Goal: Task Accomplishment & Management: Complete application form

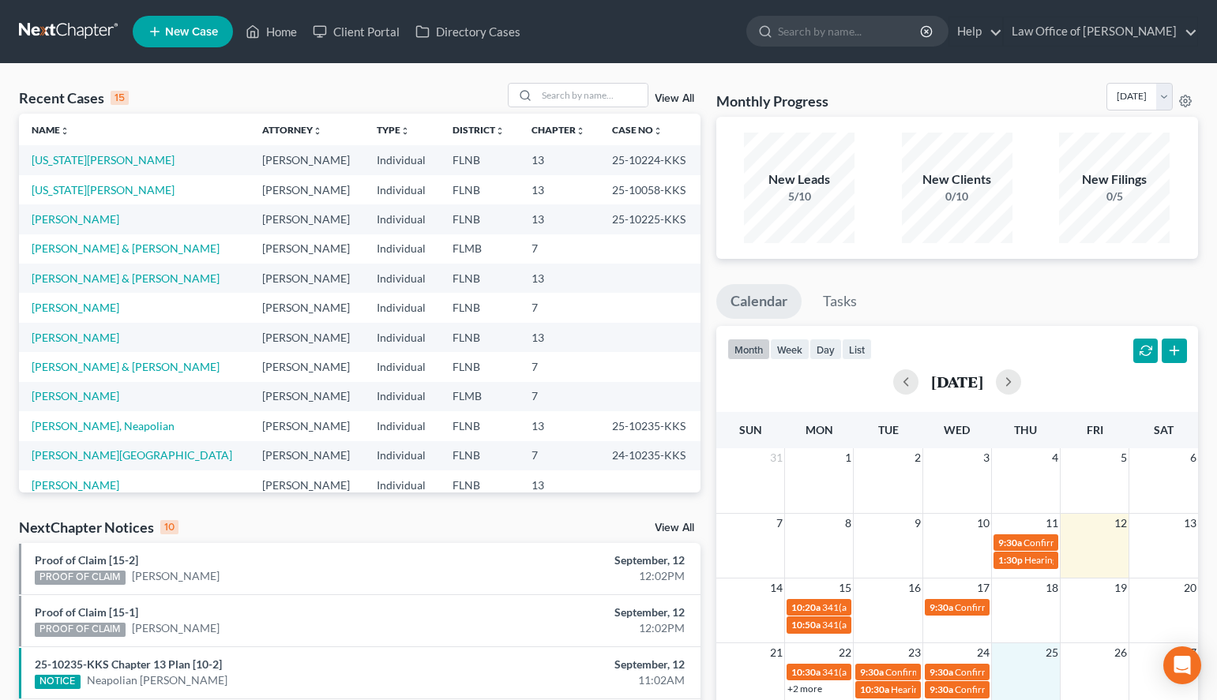
click at [876, 85] on div "Monthly Progress Bankruptcy Bankruptcy September 2025 August 2025 July 2025 Jun…" at bounding box center [957, 100] width 482 height 34
click at [96, 225] on link "[PERSON_NAME]" at bounding box center [76, 218] width 88 height 13
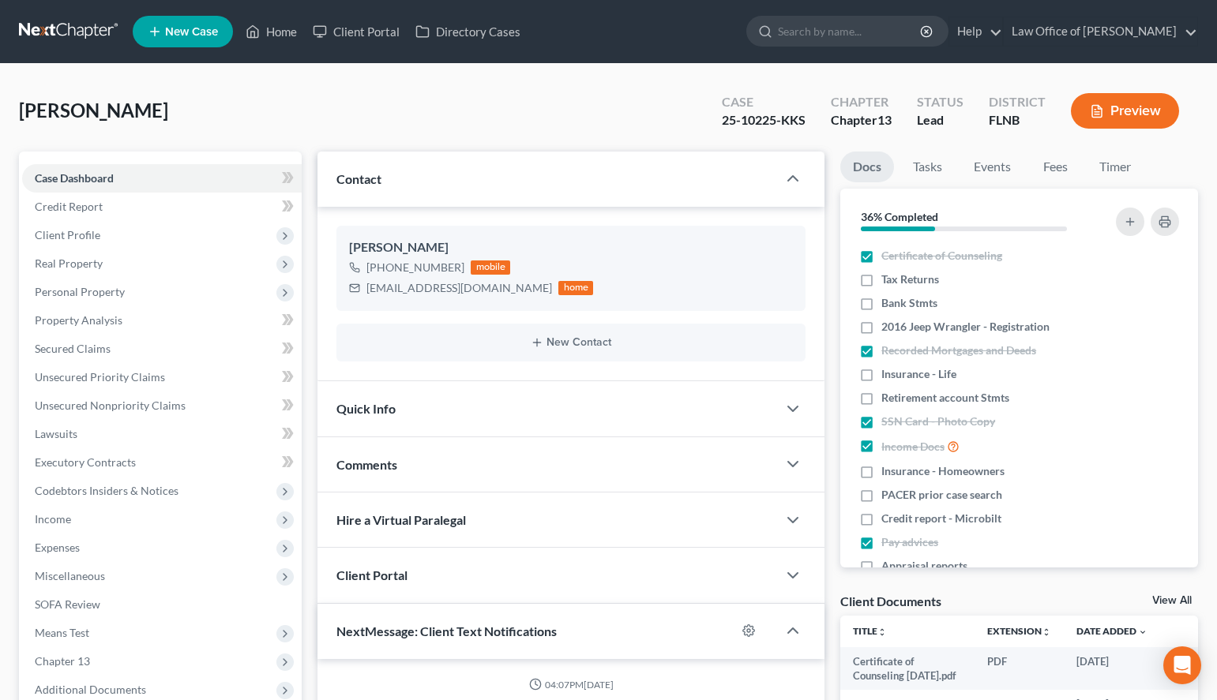
scroll to position [830, 0]
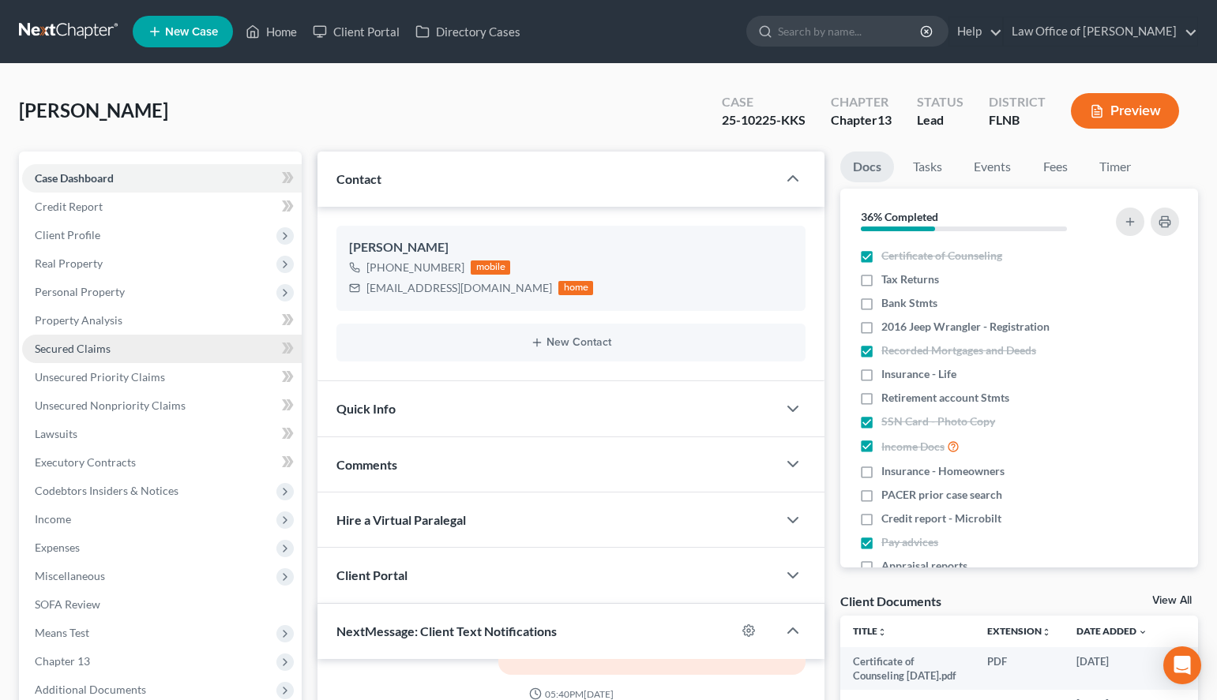
click at [104, 359] on link "Secured Claims" at bounding box center [161, 349] width 279 height 28
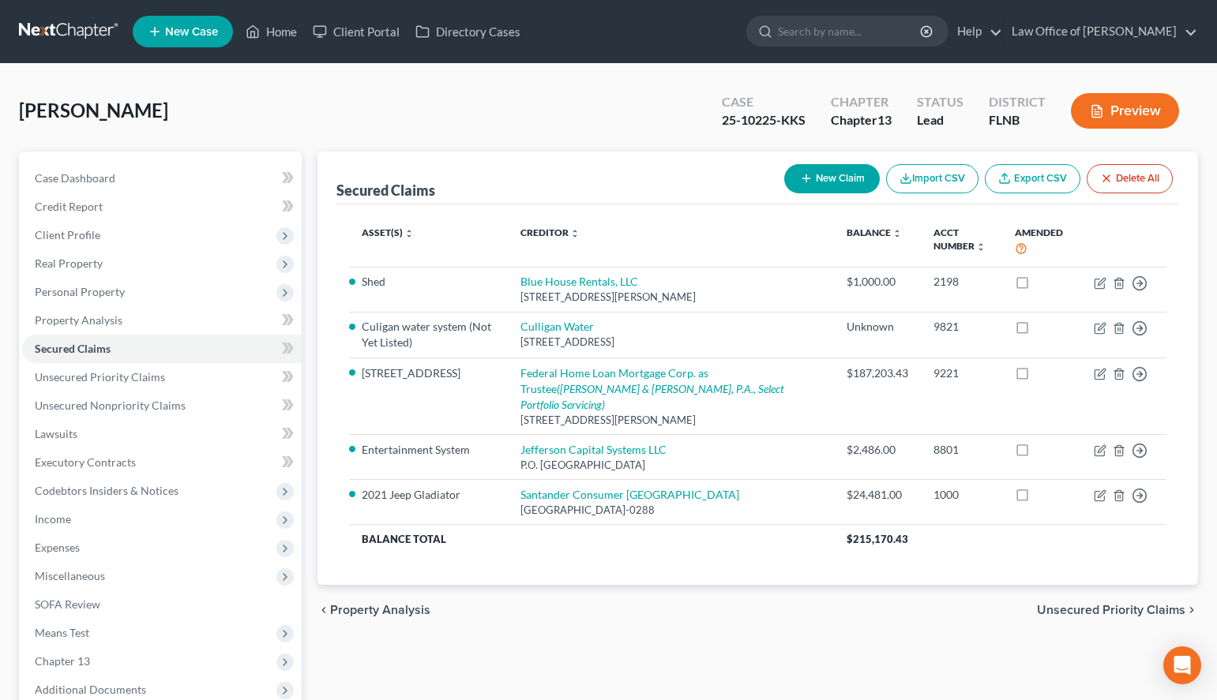
click at [924, 567] on div "Asset(s) expand_more expand_less unfold_more Creditor expand_more expand_less u…" at bounding box center [757, 394] width 842 height 381
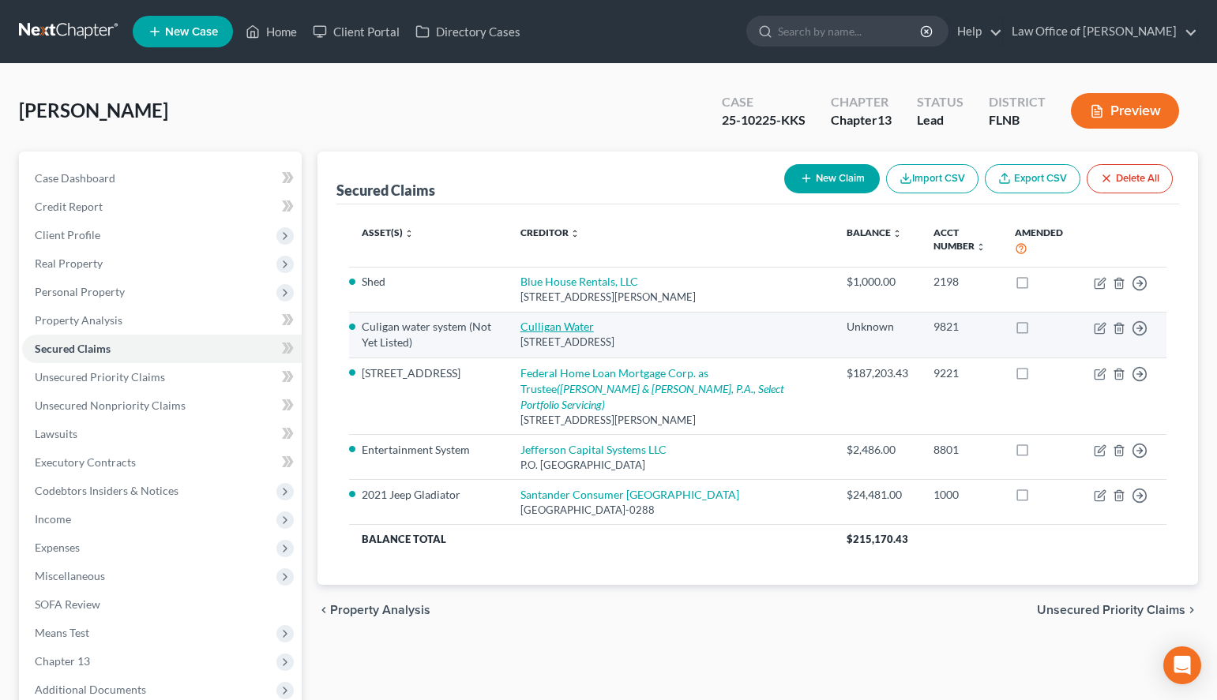
click at [585, 330] on link "Culligan Water" at bounding box center [556, 326] width 73 height 13
select select "9"
select select "0"
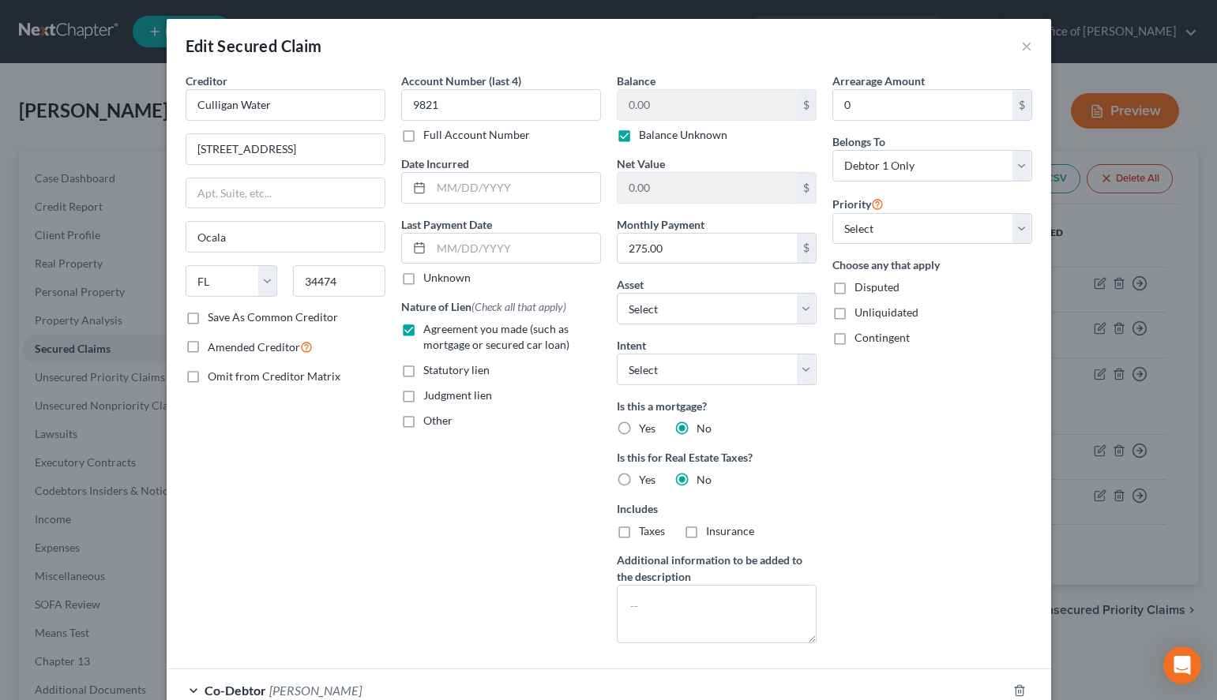
click at [639, 134] on label "Balance Unknown" at bounding box center [683, 135] width 88 height 16
click at [645, 134] on input "Balance Unknown" at bounding box center [650, 132] width 10 height 10
checkbox input "false"
click at [617, 354] on select "Select Surrender Redeem Reaffirm Avoid Other" at bounding box center [717, 370] width 200 height 32
select select "2"
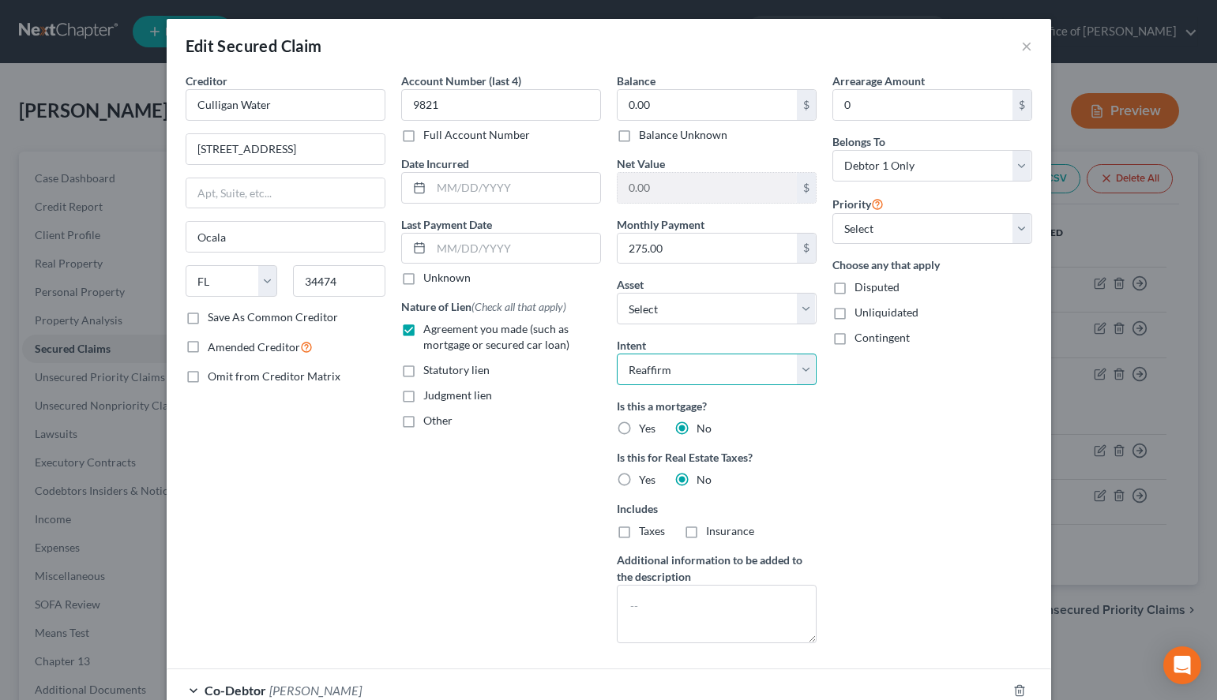
click option "Reaffirm" at bounding box center [0, 0] width 0 height 0
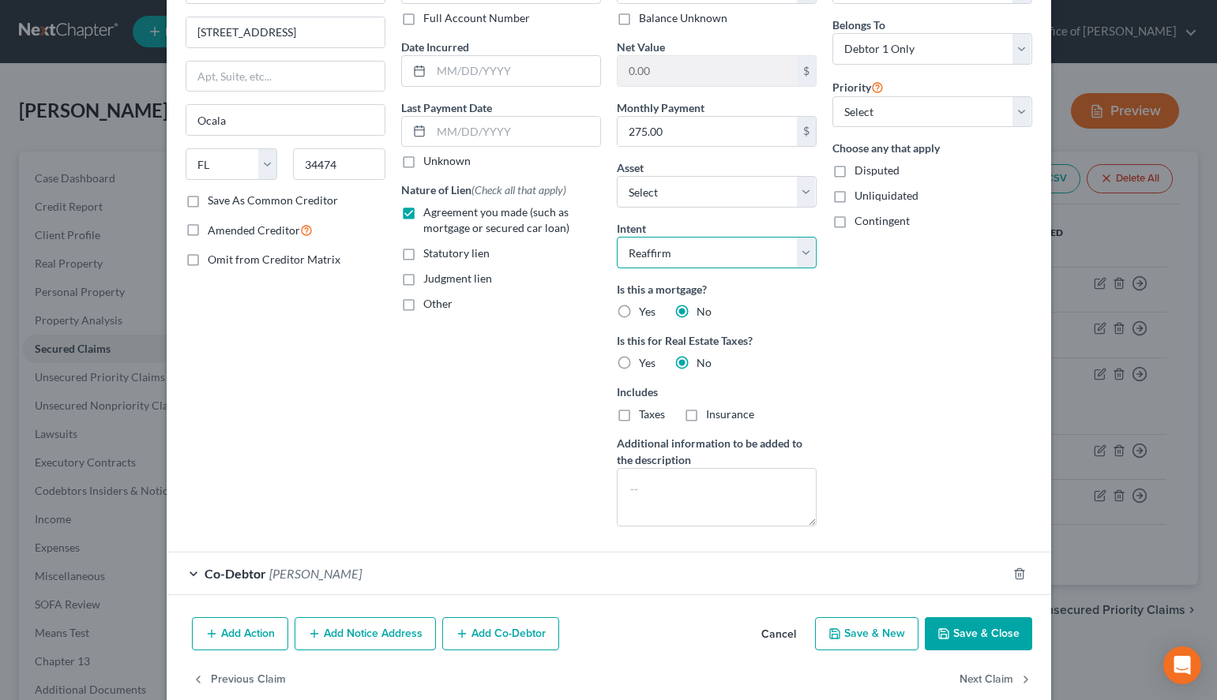
scroll to position [144, 0]
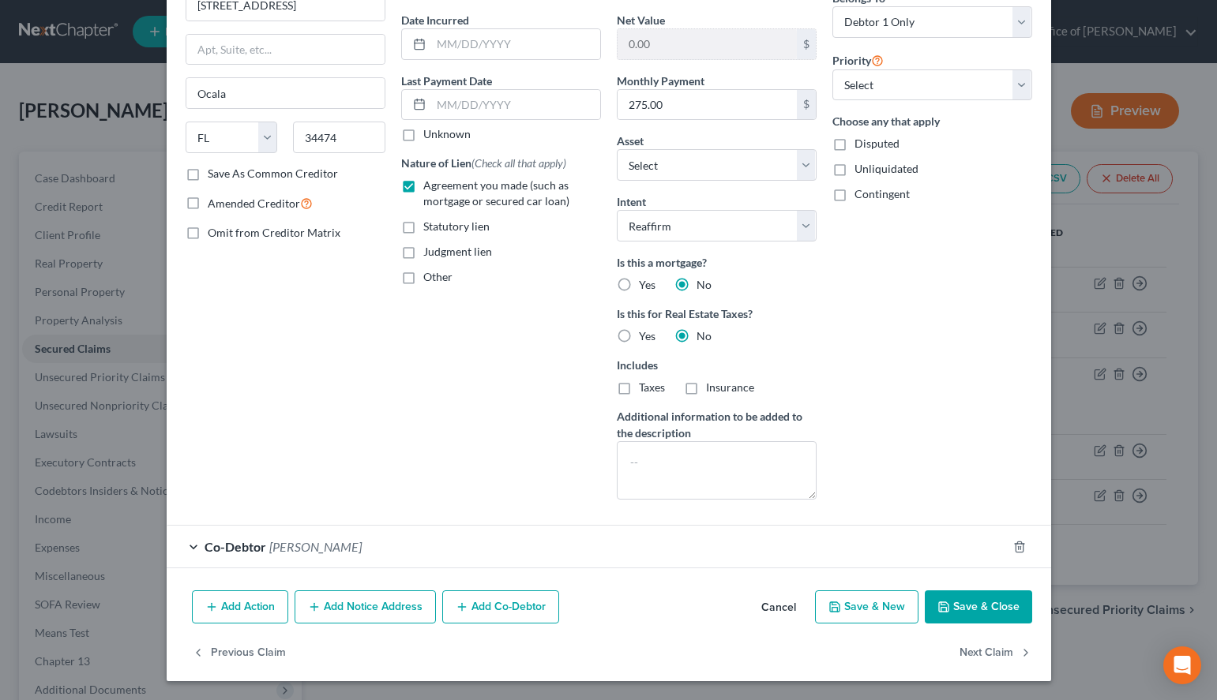
click at [984, 610] on button "Save & Close" at bounding box center [977, 607] width 107 height 33
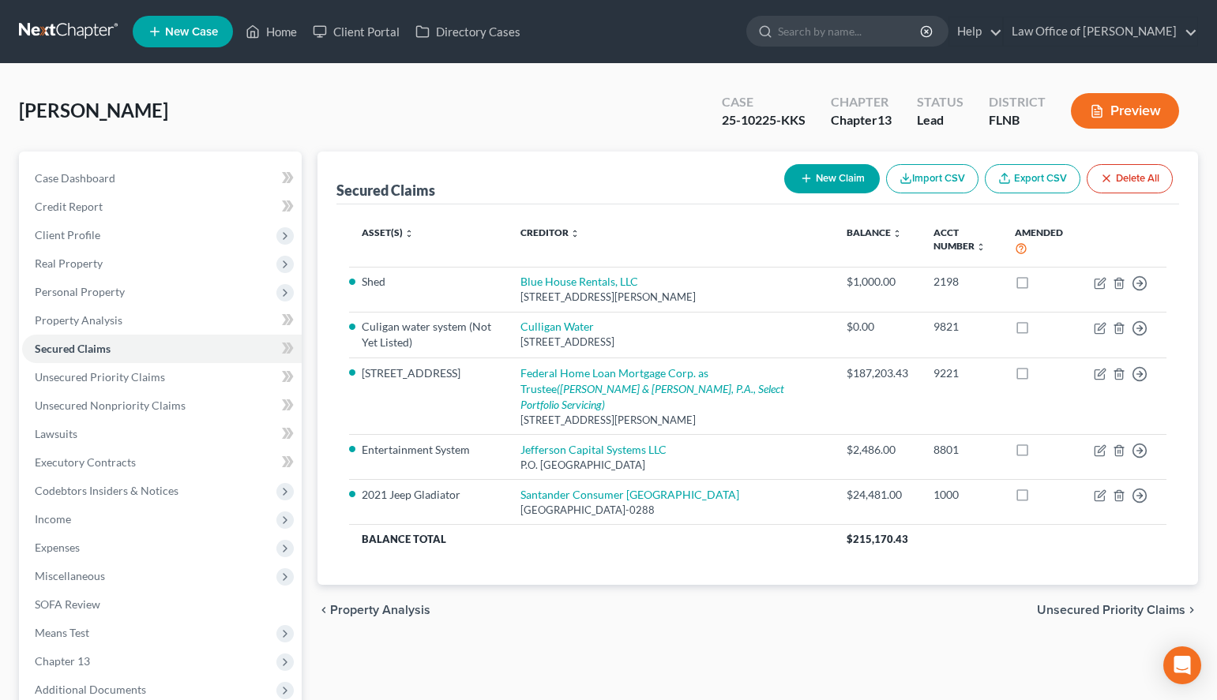
click at [799, 620] on div "Secured Claims New Claim Import CSV Export CSV Delete All Asset(s) expand_more …" at bounding box center [757, 480] width 896 height 656
click at [169, 287] on span "Personal Property" at bounding box center [161, 292] width 279 height 28
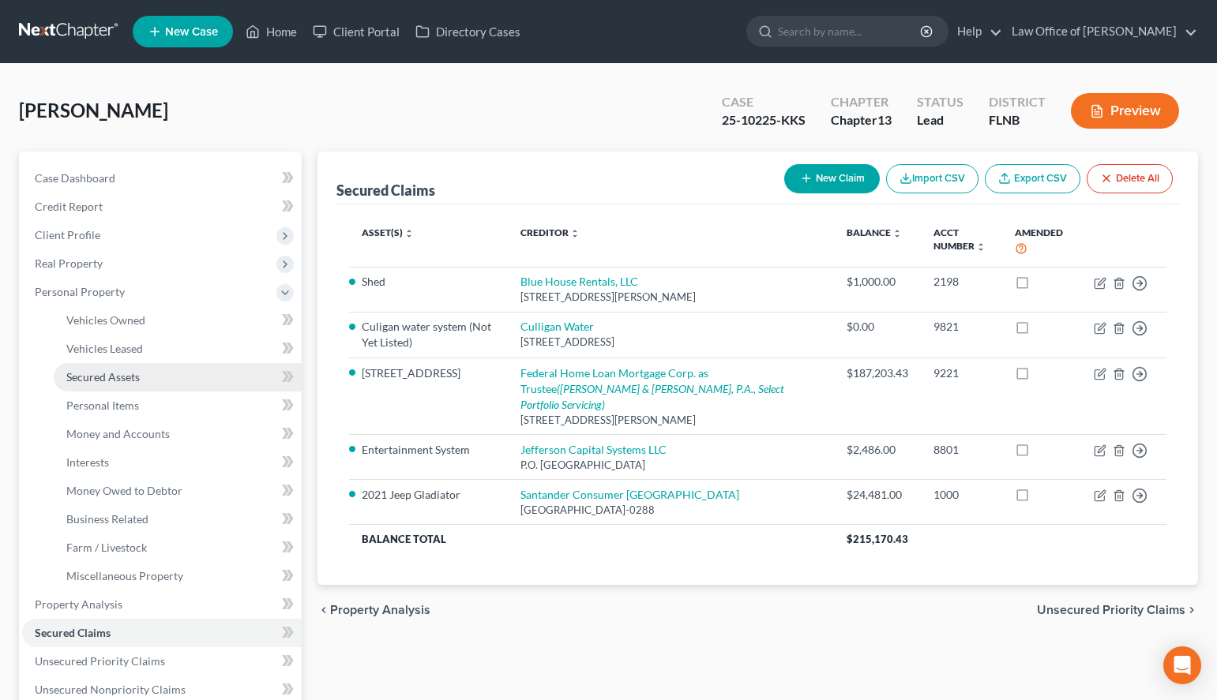
click at [175, 373] on link "Secured Assets" at bounding box center [178, 377] width 248 height 28
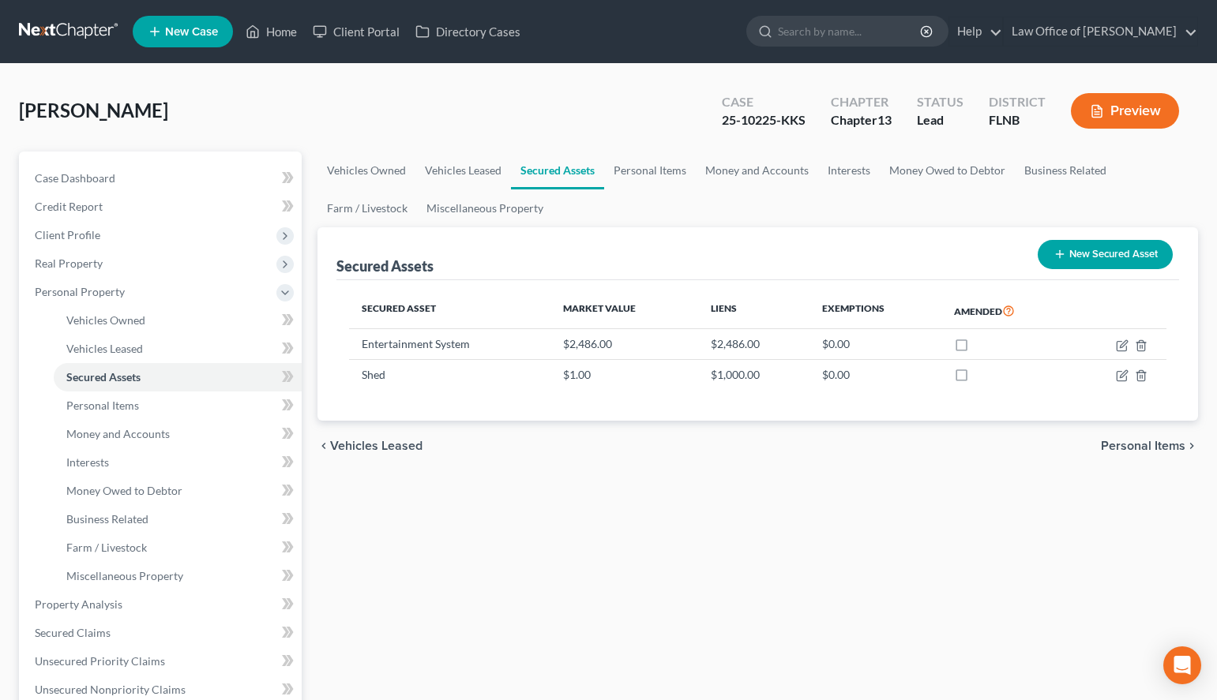
click at [1100, 261] on button "New Secured Asset" at bounding box center [1104, 254] width 135 height 29
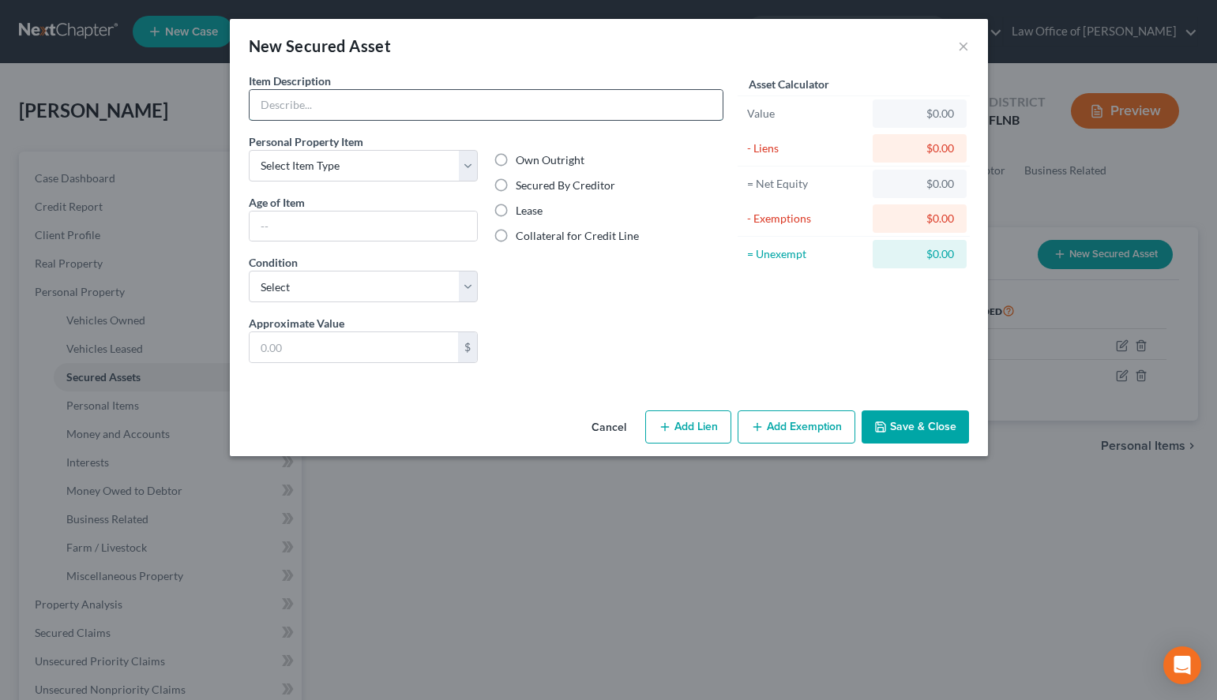
click at [399, 110] on input "text" at bounding box center [485, 105] width 473 height 30
click at [516, 189] on label "Secured By Creditor" at bounding box center [565, 186] width 99 height 16
click at [522, 188] on input "Secured By Creditor" at bounding box center [527, 183] width 10 height 10
radio input "true"
click at [471, 128] on div "Item Description * Personal Property Item Select Item Type Clothing (A/B: 11) C…" at bounding box center [486, 224] width 474 height 303
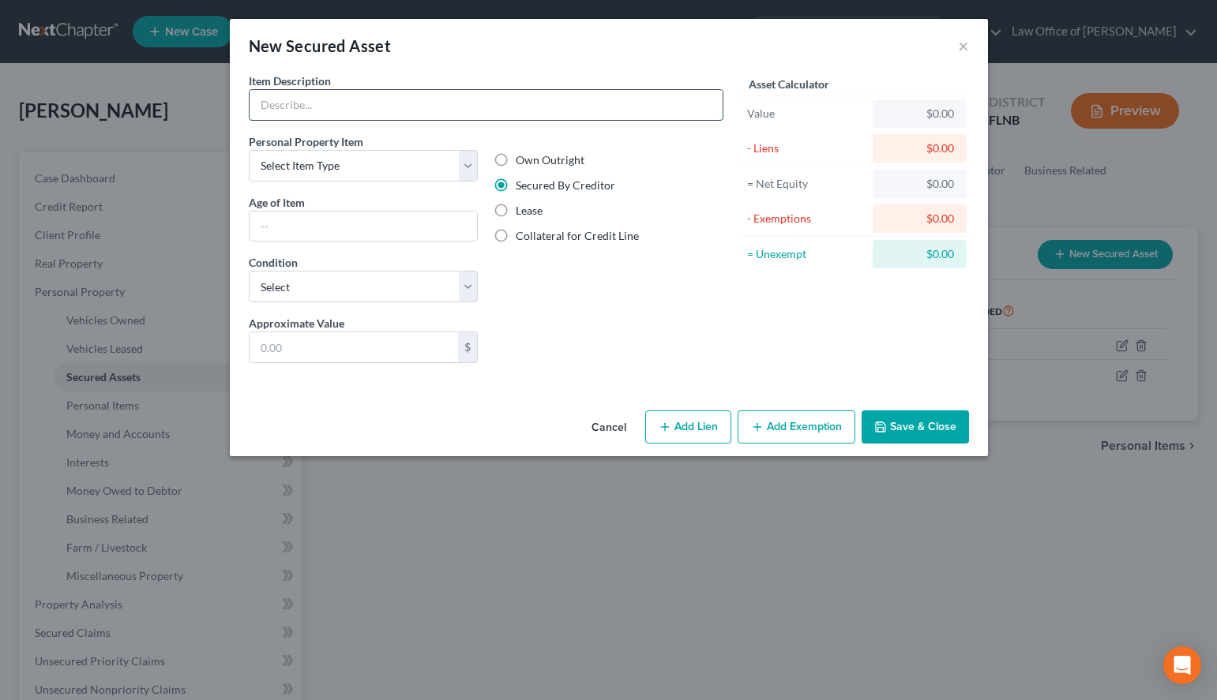
click at [465, 119] on input "text" at bounding box center [485, 105] width 473 height 30
click at [799, 47] on div "New Secured Asset ×" at bounding box center [609, 46] width 758 height 54
drag, startPoint x: 553, startPoint y: 112, endPoint x: 107, endPoint y: 144, distance: 447.2
click at [249, 120] on input "Water" at bounding box center [485, 105] width 473 height 30
type input "Culigan Water"
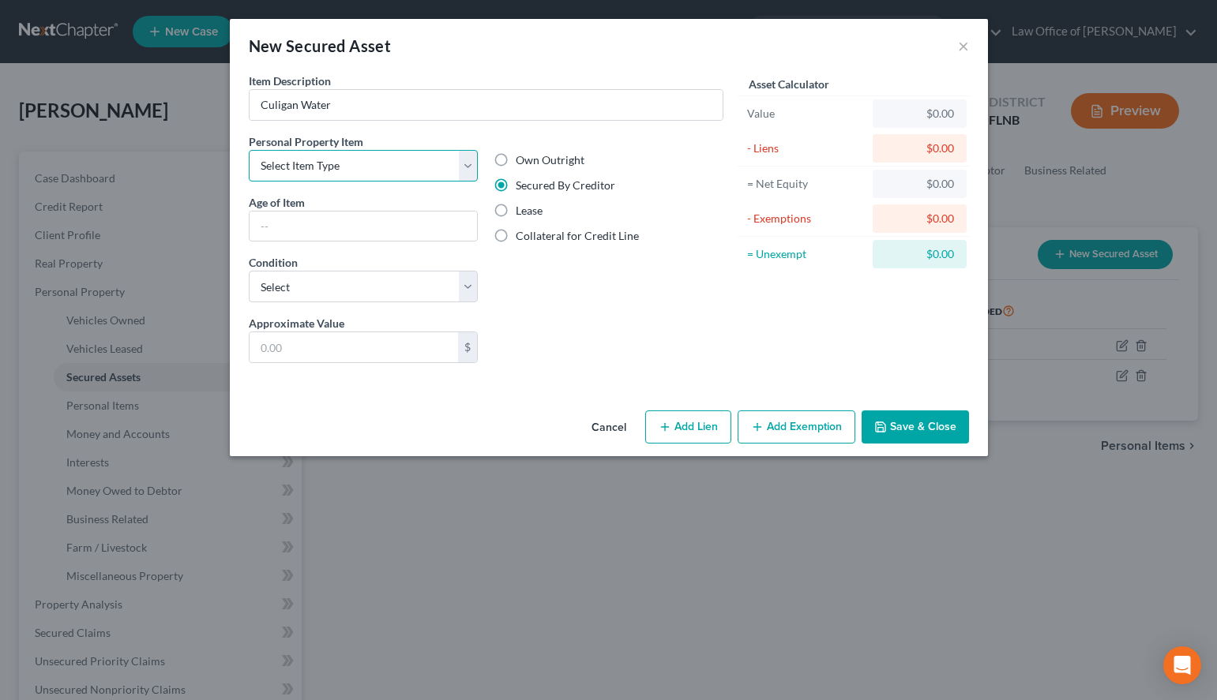
click at [249, 150] on select "Select Item Type Clothing (A/B: 11) Collectibles Of Value (A/B: 8) Electronics …" at bounding box center [364, 166] width 230 height 32
select select "other"
click option "Other (A/B: 53)" at bounding box center [0, 0] width 0 height 0
click at [249, 271] on select "Select Excellent Very Good Good Fair Poor" at bounding box center [364, 287] width 230 height 32
select select "3"
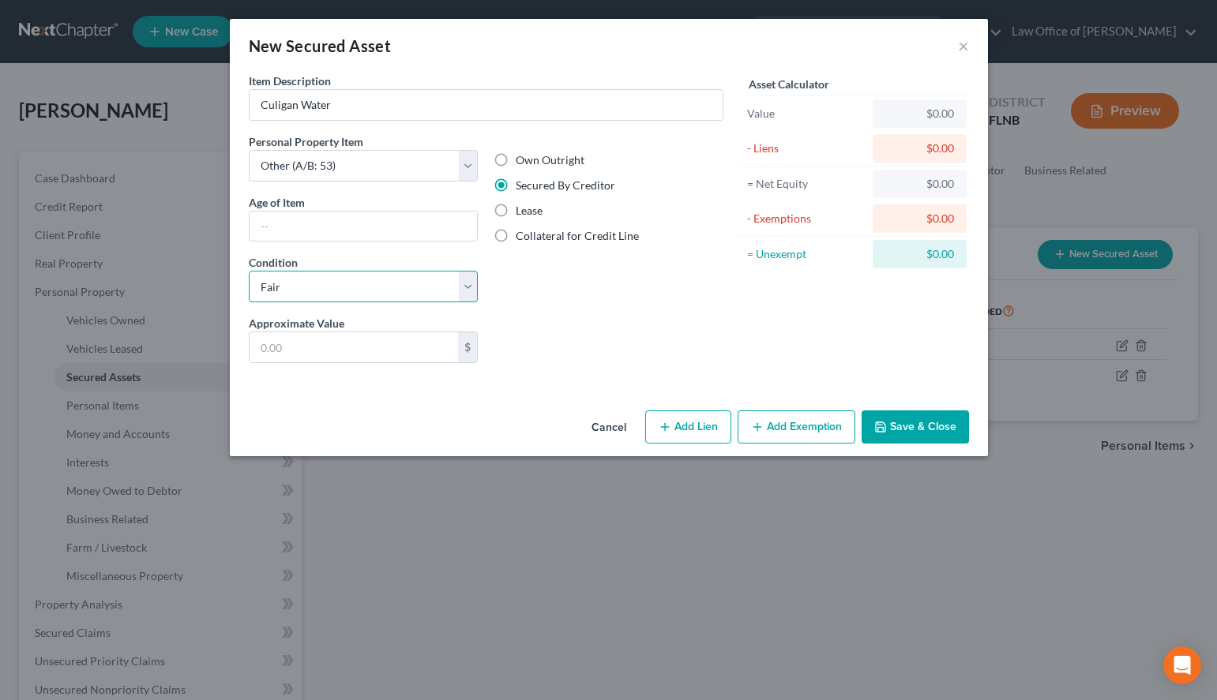
click option "Fair" at bounding box center [0, 0] width 0 height 0
click at [409, 236] on input "text" at bounding box center [363, 227] width 228 height 30
type input "Unknown"
click at [391, 346] on input "text" at bounding box center [353, 347] width 209 height 30
type input "600.00"
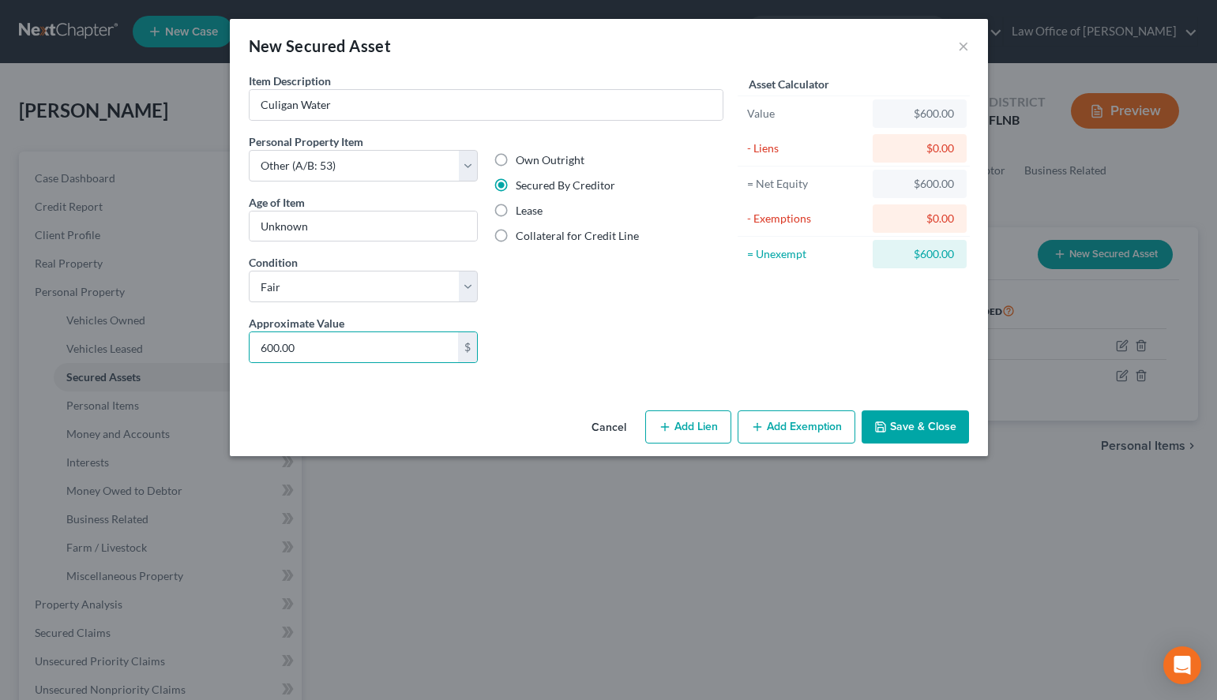
click at [915, 418] on button "Save & Close" at bounding box center [914, 427] width 107 height 33
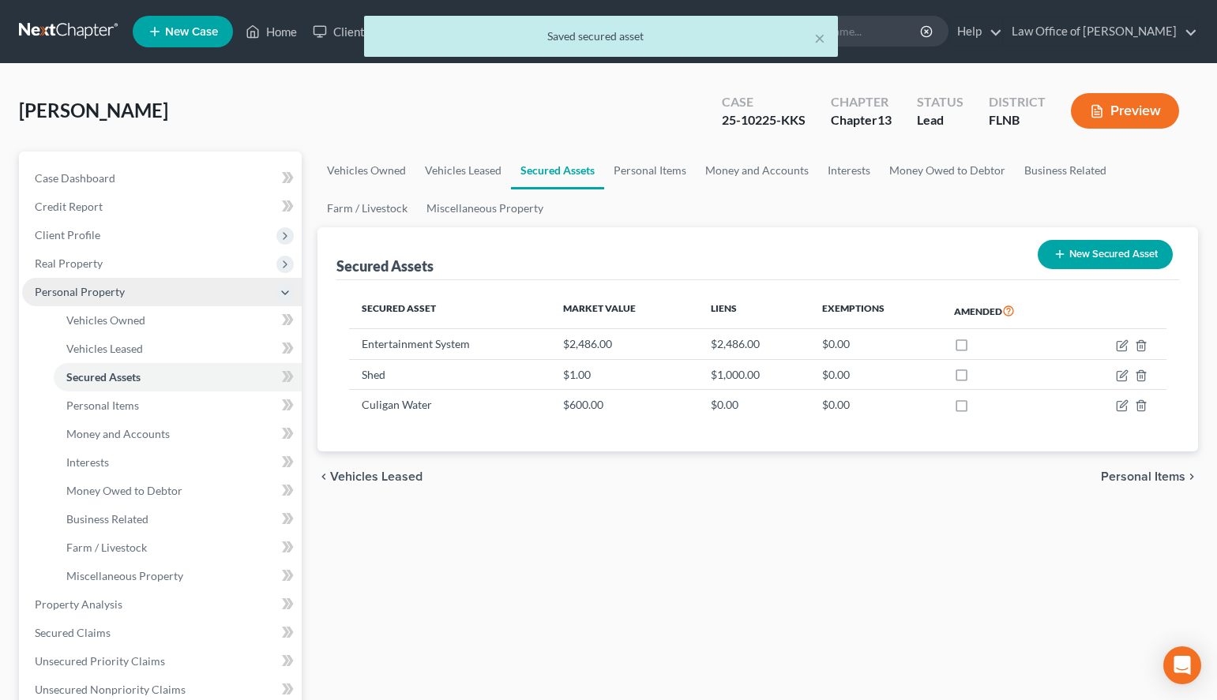
click at [155, 298] on span "Personal Property" at bounding box center [161, 292] width 279 height 28
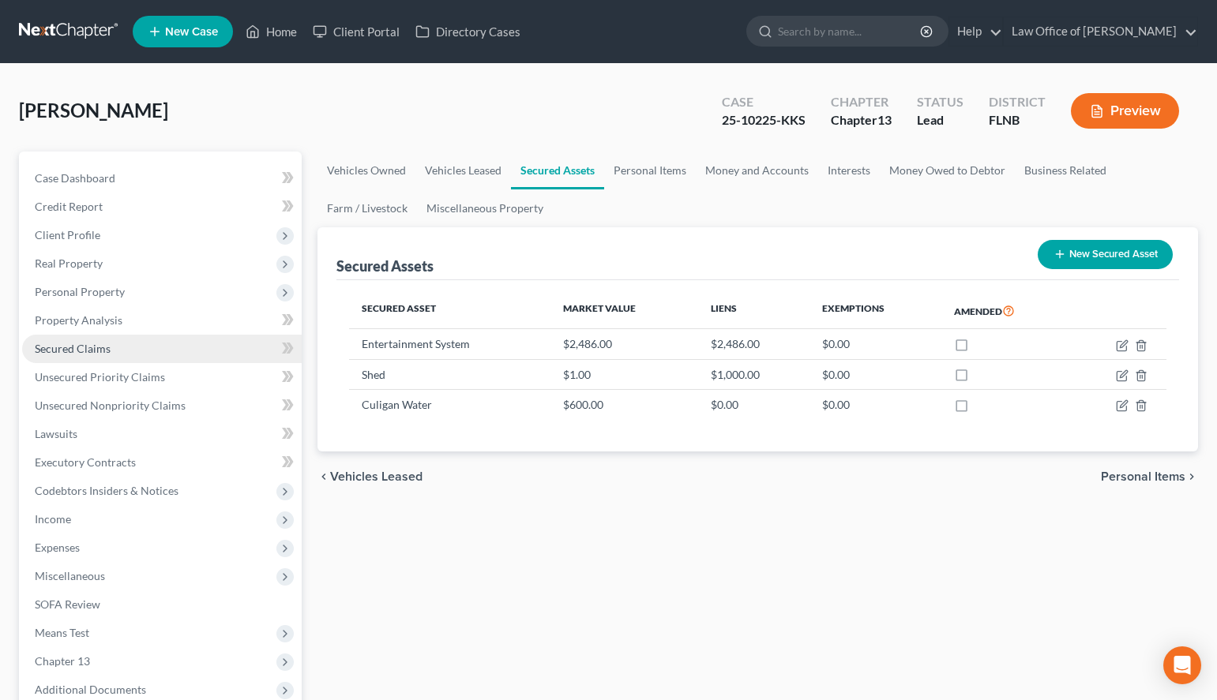
click at [189, 354] on link "Secured Claims" at bounding box center [161, 349] width 279 height 28
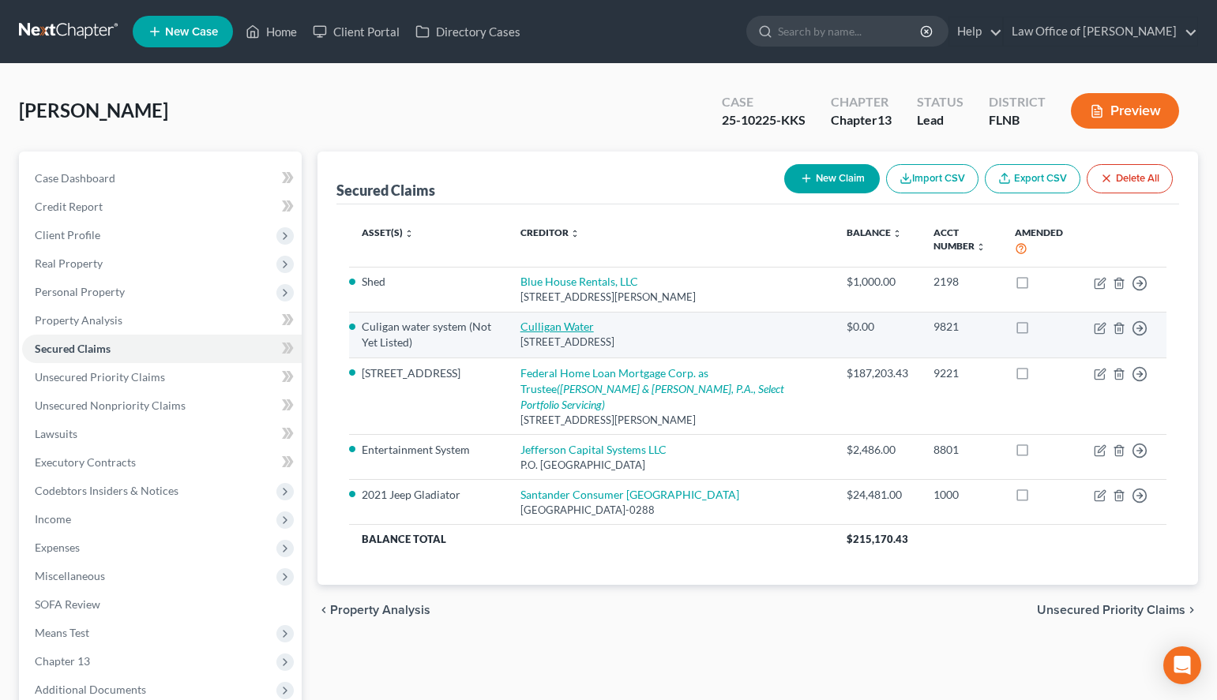
click at [575, 324] on link "Culligan Water" at bounding box center [556, 326] width 73 height 13
select select "9"
select select "2"
select select "0"
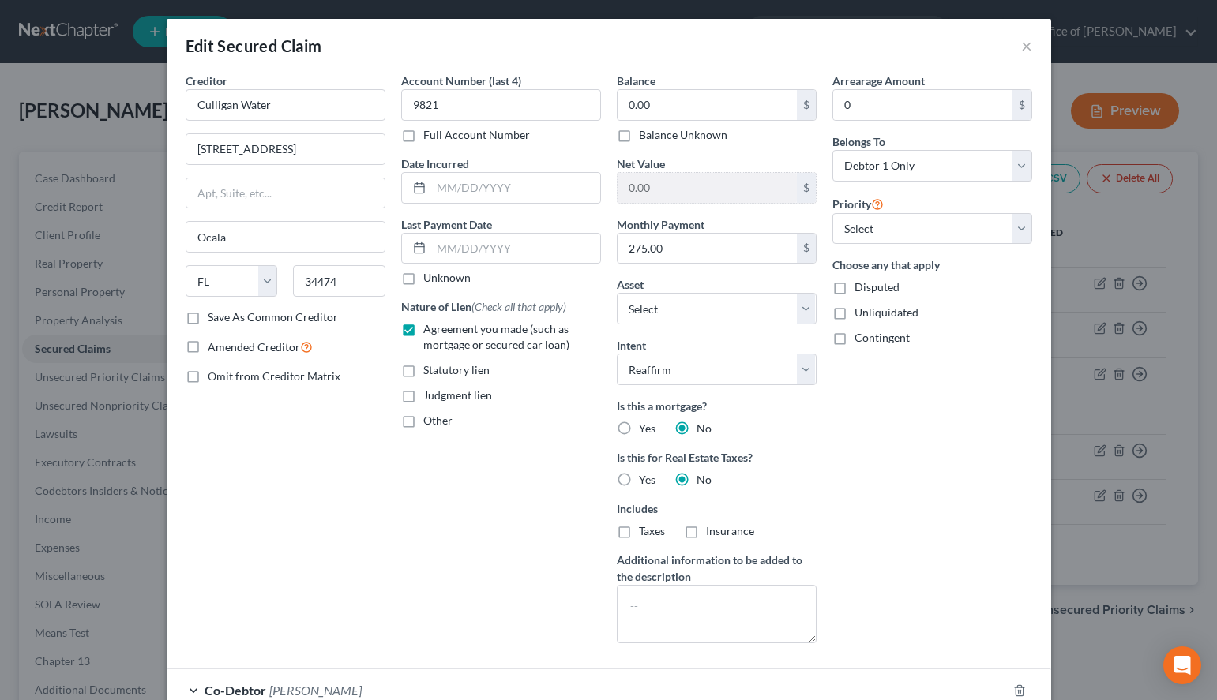
click at [448, 276] on label "Unknown" at bounding box center [446, 278] width 47 height 16
click at [440, 276] on input "Unknown" at bounding box center [434, 275] width 10 height 10
checkbox input "true"
click at [779, 154] on div "Balance 0.00 $ Balance Unknown Balance Undetermined 0.00 $ Balance Unknown Net …" at bounding box center [717, 364] width 216 height 583
click at [702, 104] on input "0.00" at bounding box center [706, 105] width 179 height 30
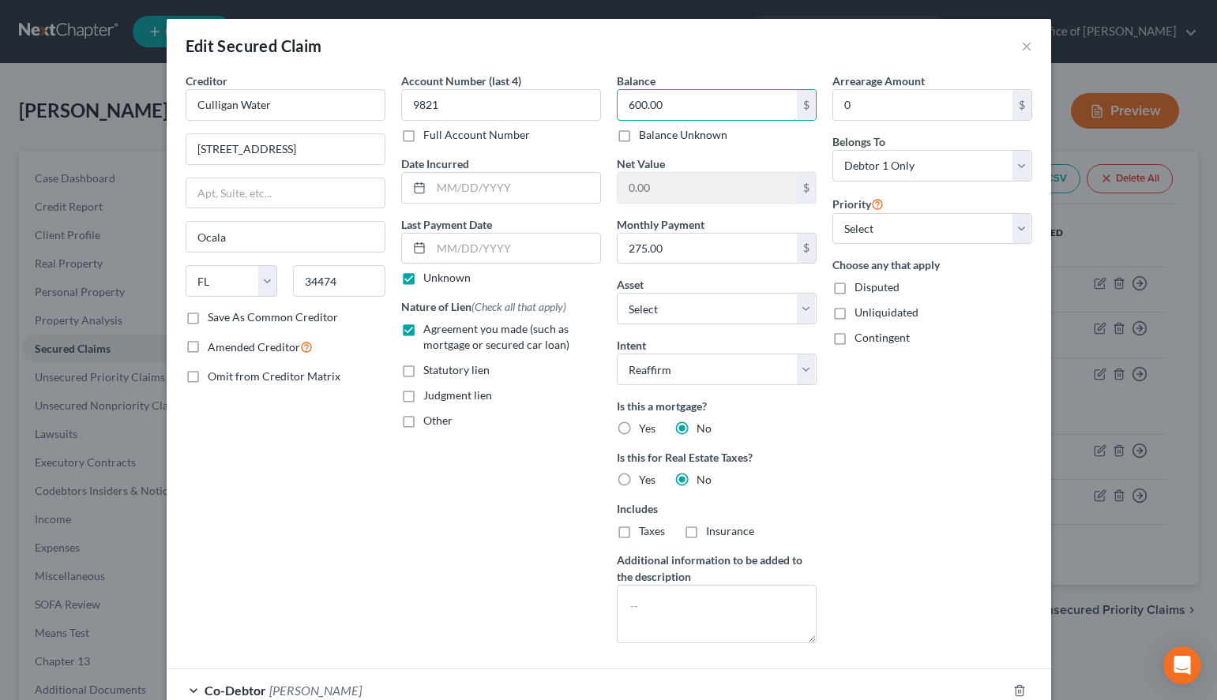
scroll to position [144, 0]
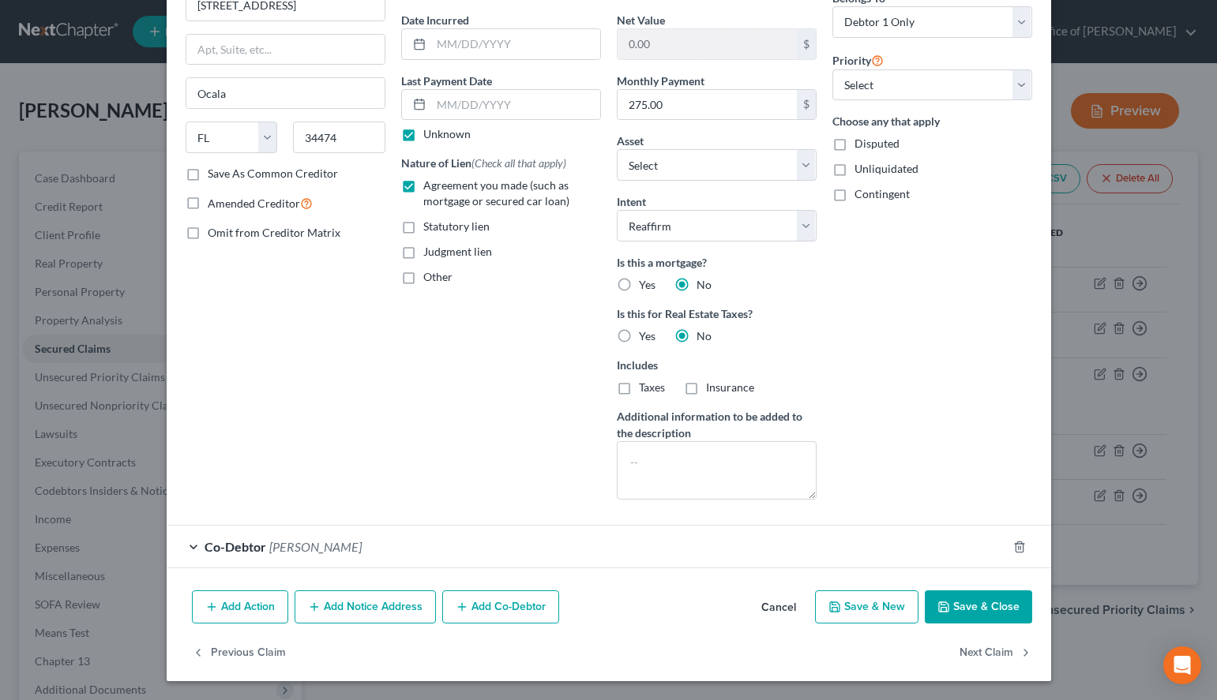
type input "600.00"
click at [944, 615] on button "Save & Close" at bounding box center [977, 607] width 107 height 33
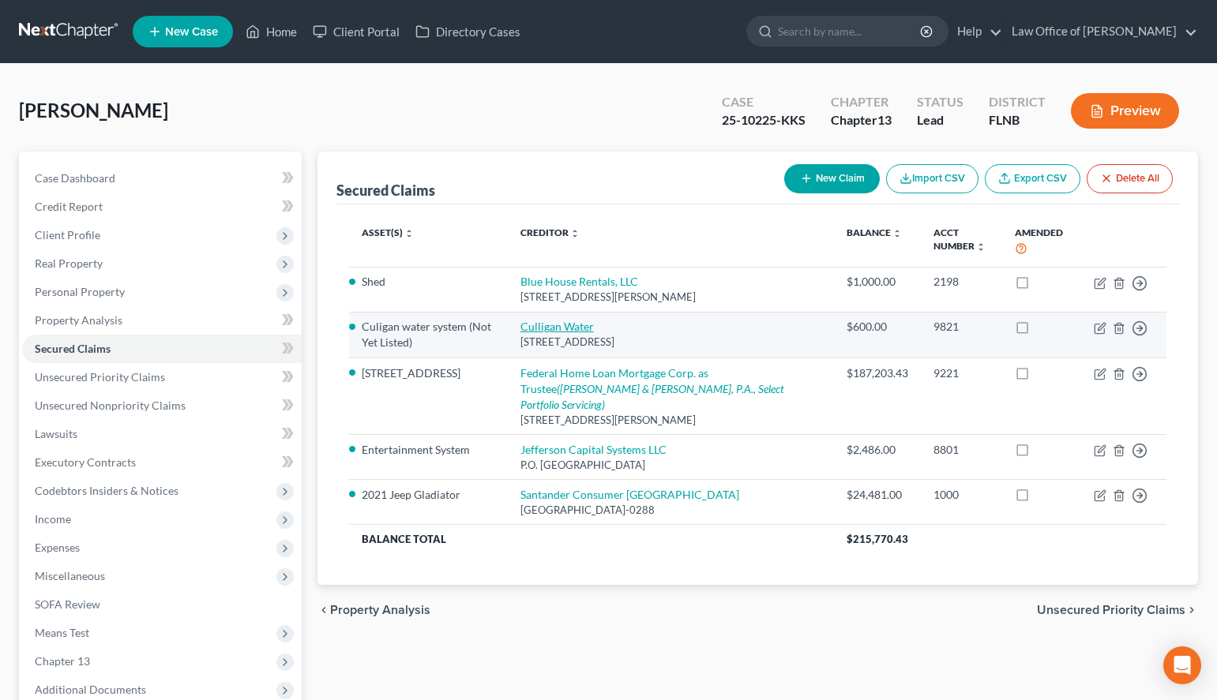
click at [551, 325] on link "Culligan Water" at bounding box center [556, 326] width 73 height 13
select select "9"
select select "11"
select select "2"
select select "0"
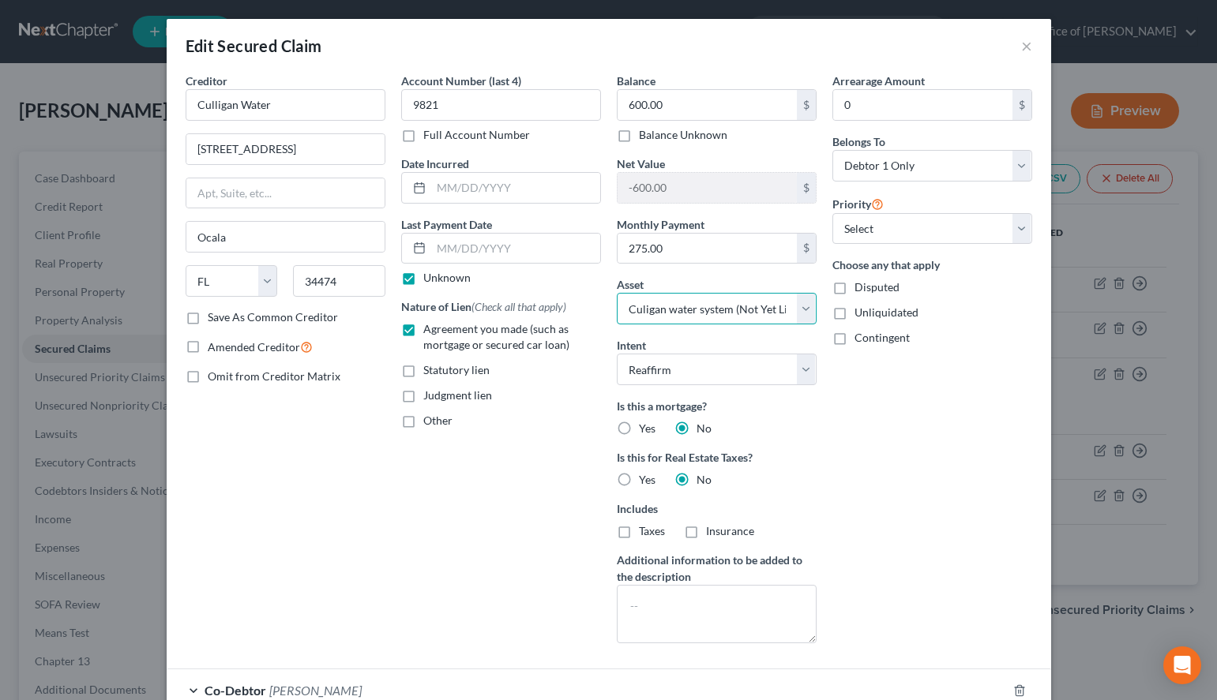
click at [617, 293] on select "Select Other Multiple Assets Entertainment System - $2486.0 Firearms - [PERSON_…" at bounding box center [717, 309] width 200 height 32
select select "5"
click option "Culigan Water - $600.0" at bounding box center [0, 0] width 0 height 0
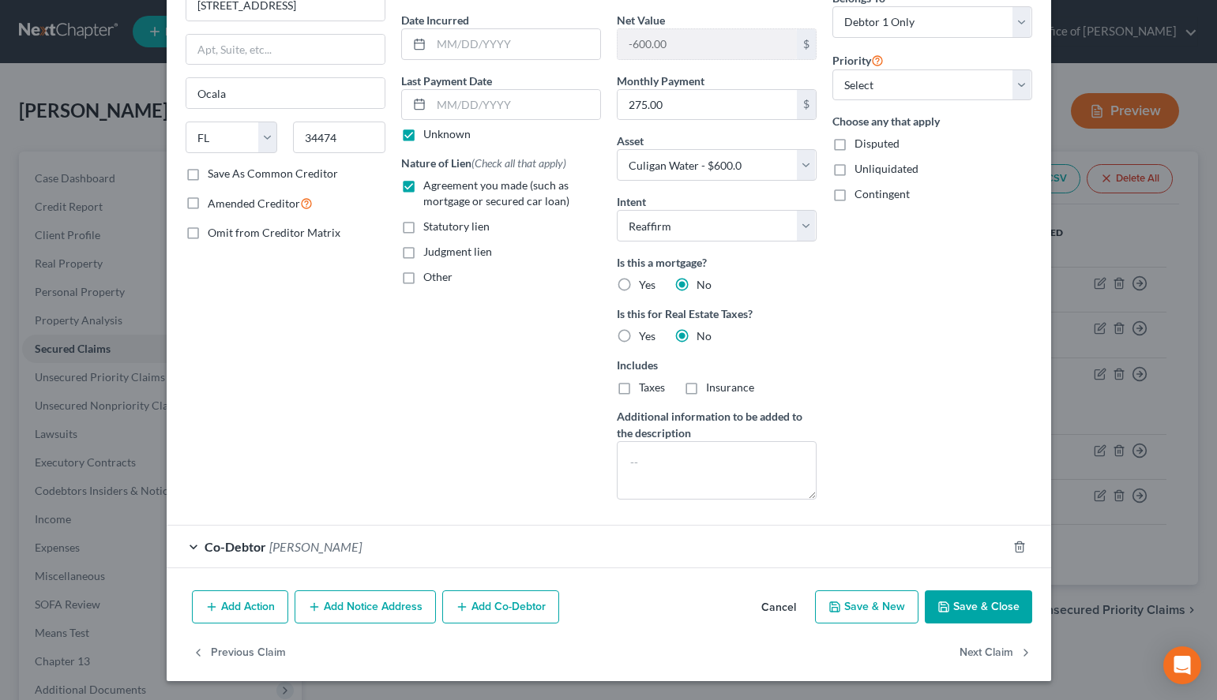
click at [955, 599] on button "Save & Close" at bounding box center [977, 607] width 107 height 33
select select
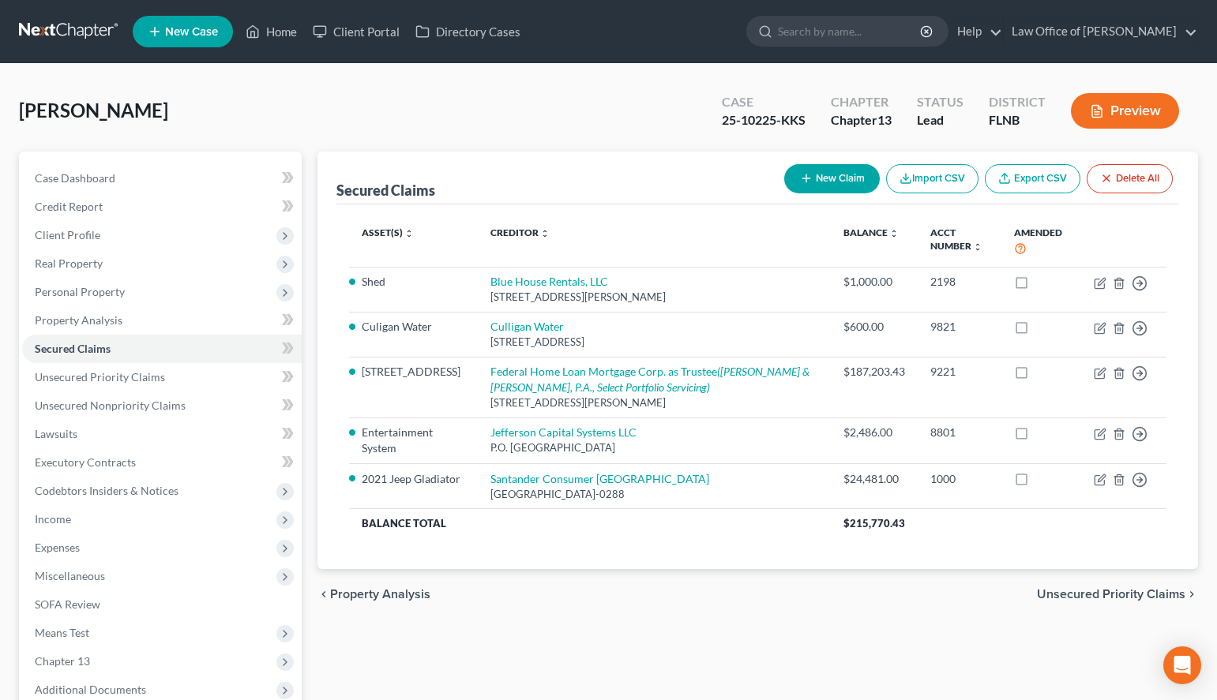
click at [88, 22] on link at bounding box center [69, 31] width 101 height 28
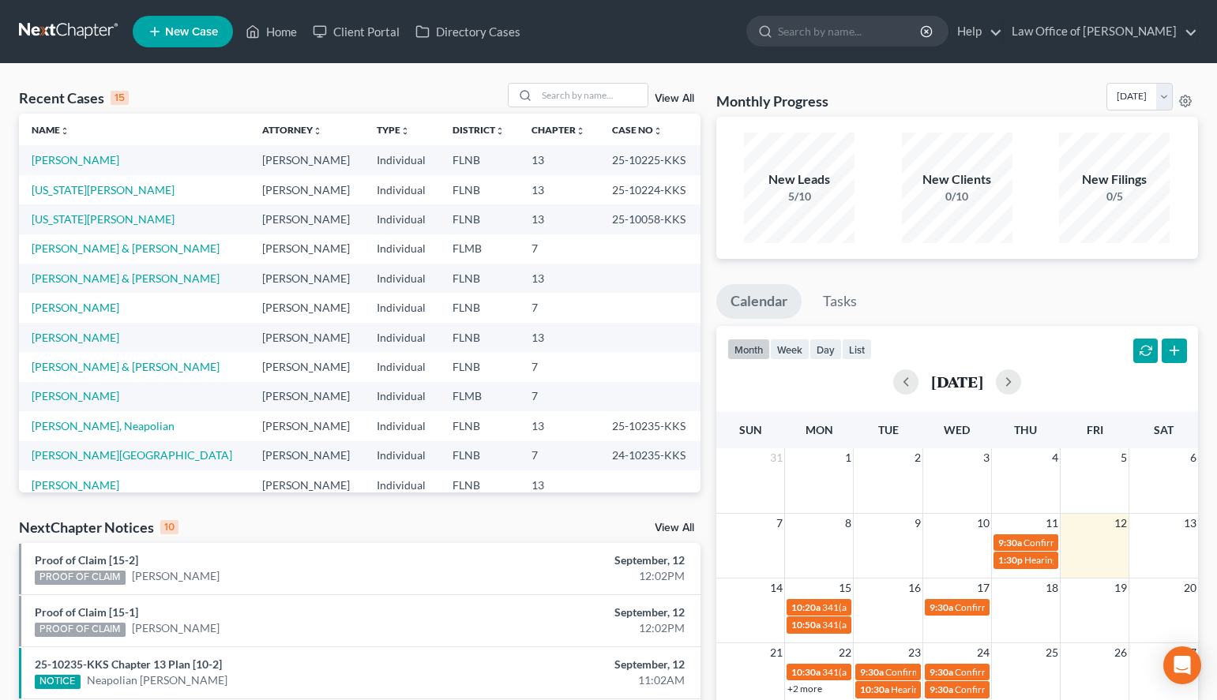
click at [816, 58] on nav "Home New Case Client Portal Directory Cases Law Office of [PERSON_NAME] [EMAIL_…" at bounding box center [608, 31] width 1217 height 63
click at [89, 164] on link "[PERSON_NAME]" at bounding box center [76, 159] width 88 height 13
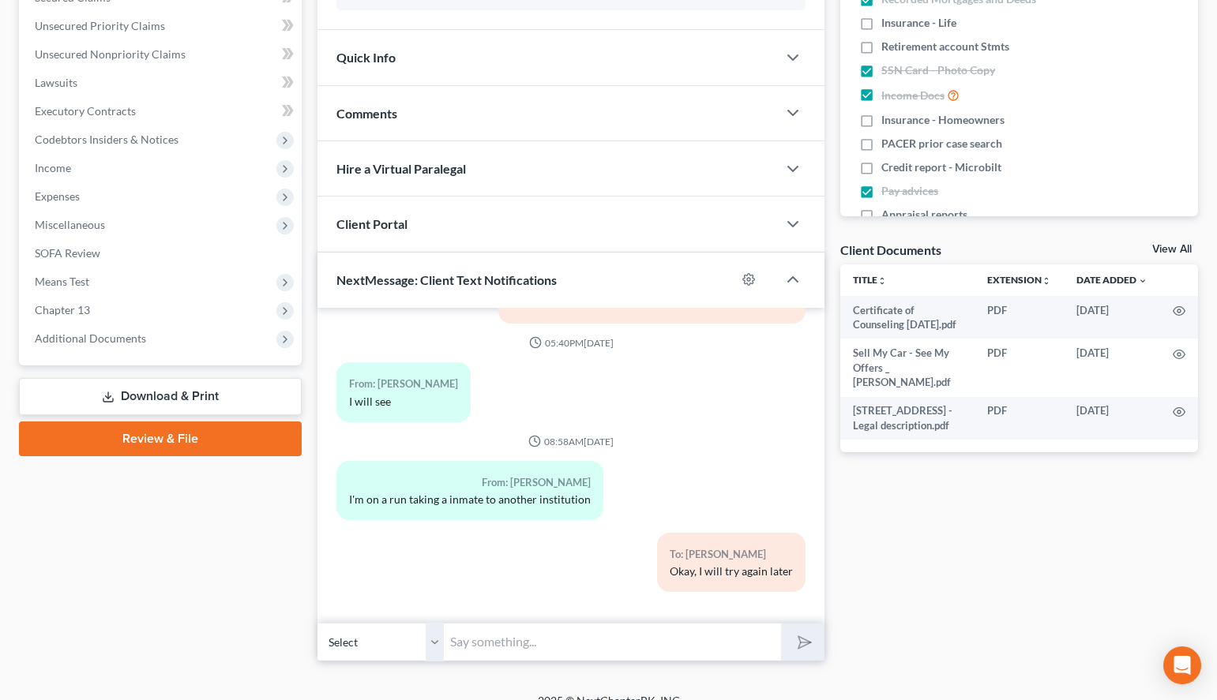
scroll to position [372, 0]
